Goal: Obtain resource: Download file/media

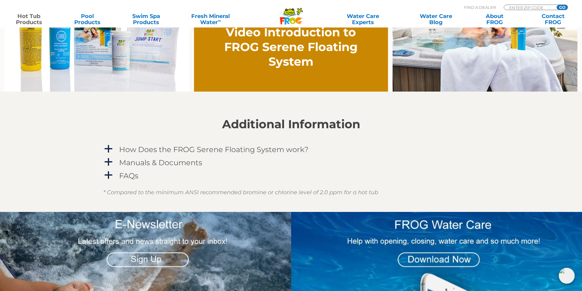
scroll to position [489, 0]
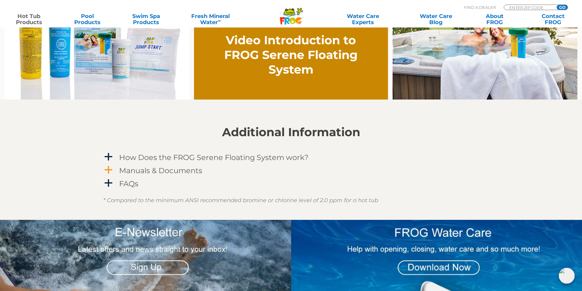
click at [129, 173] on h4 "Manuals & Documents" at bounding box center [160, 170] width 83 height 8
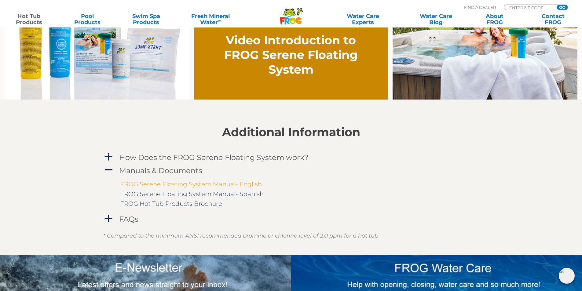
click at [138, 184] on link "FROG Serene Floating System Manual- English" at bounding box center [191, 184] width 142 height 7
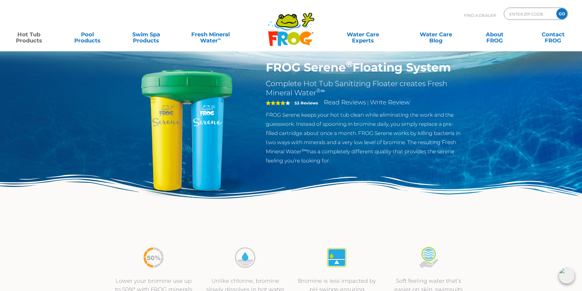
scroll to position [0, 0]
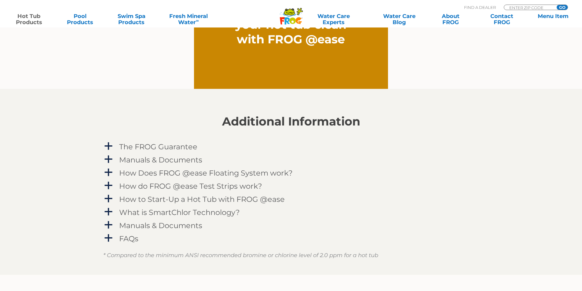
scroll to position [580, 0]
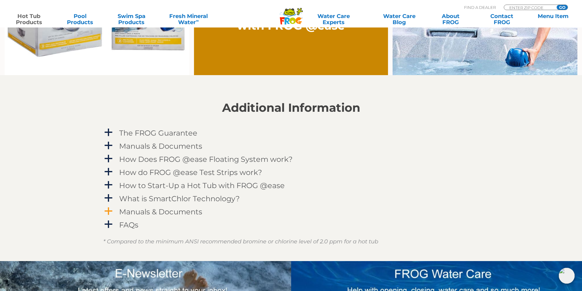
click at [185, 210] on h4 "Manuals & Documents" at bounding box center [160, 212] width 83 height 8
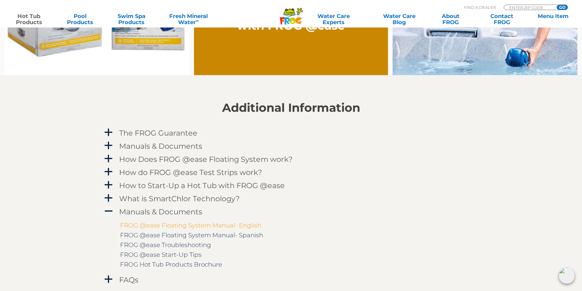
click at [190, 225] on link "FROG @ease Floating System Manual- English" at bounding box center [190, 225] width 141 height 7
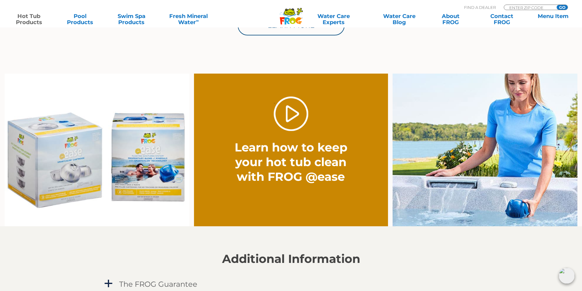
scroll to position [428, 0]
